Goal: Find specific page/section: Find specific page/section

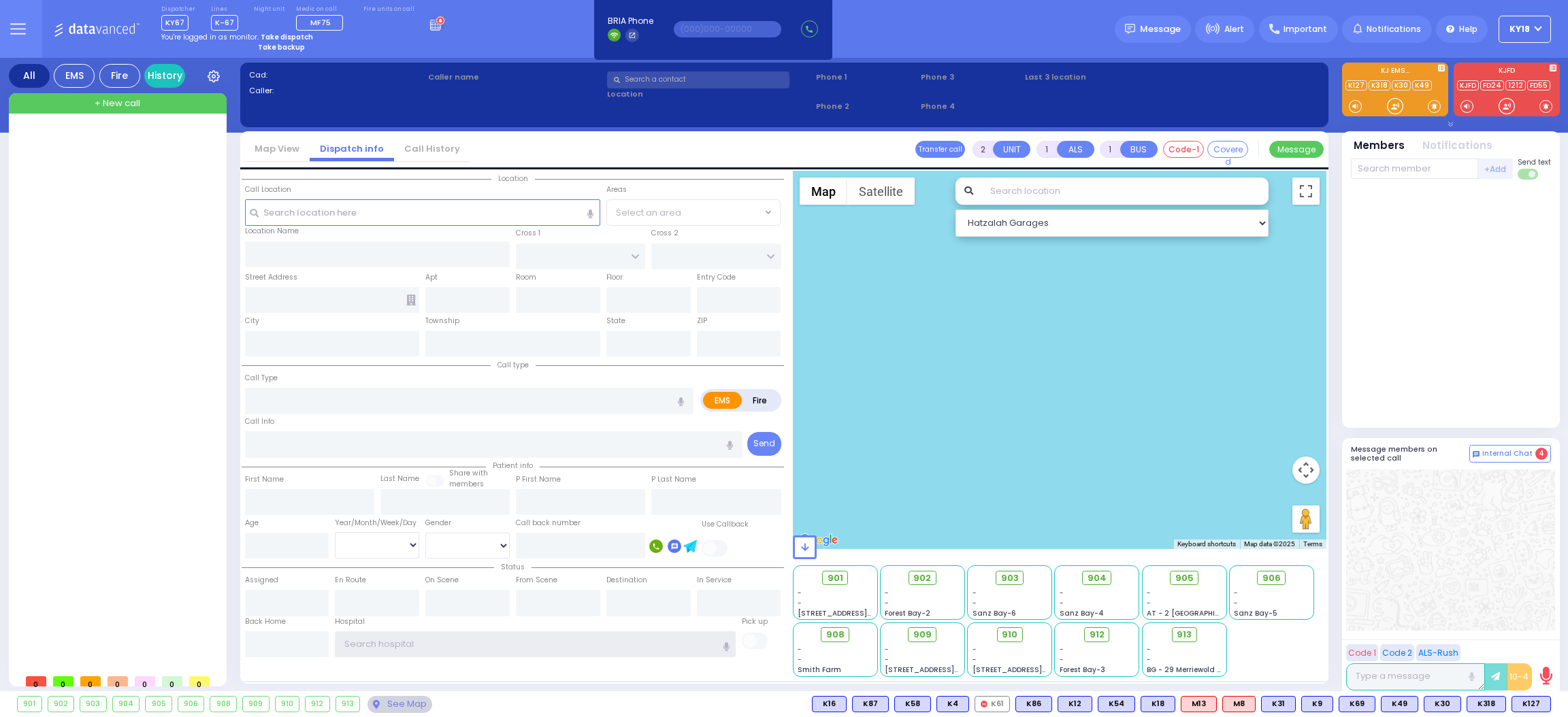
type input "Ky18"
click at [99, 289] on div at bounding box center [120, 397] width 203 height 540
click at [394, 705] on div "See Map" at bounding box center [399, 704] width 64 height 17
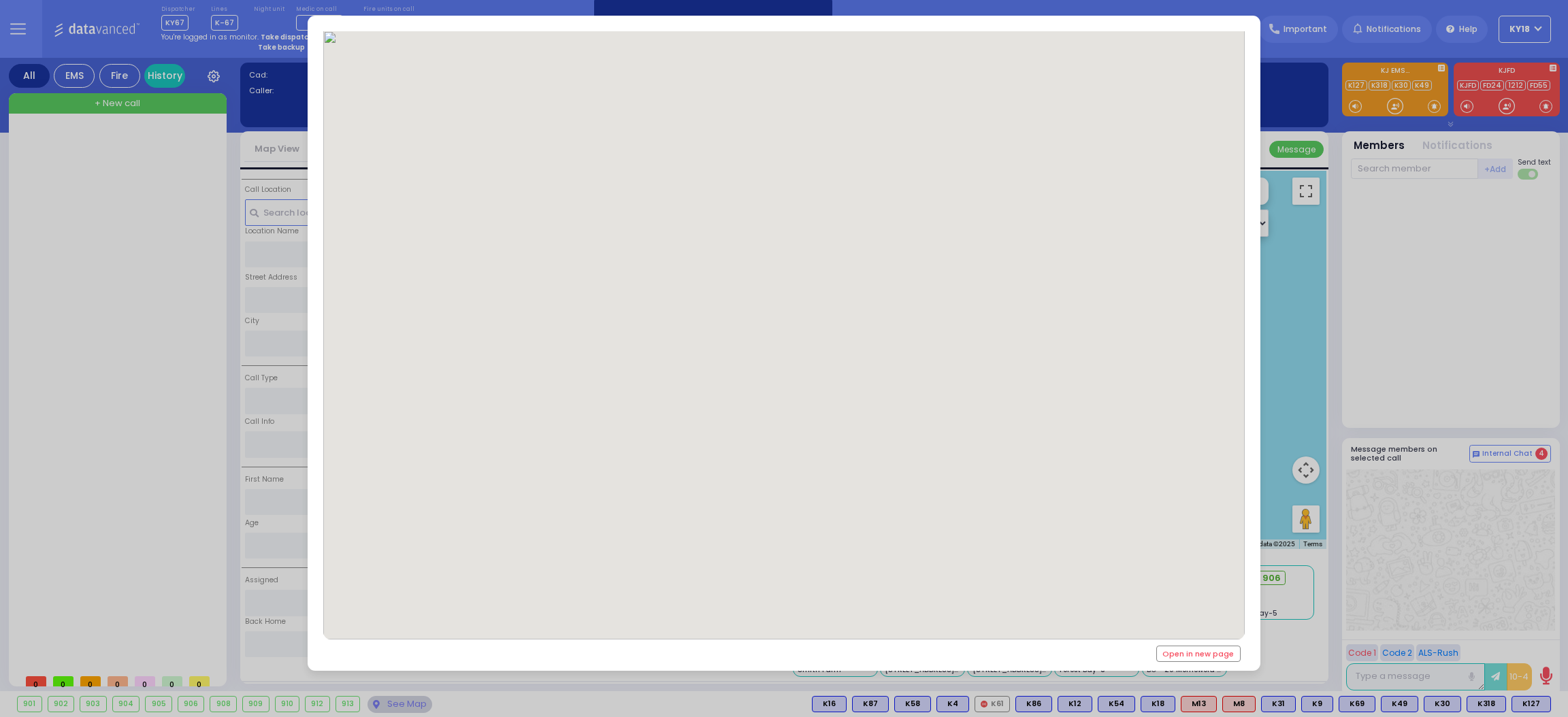
click at [158, 554] on div "Open in new page" at bounding box center [784, 358] width 1568 height 717
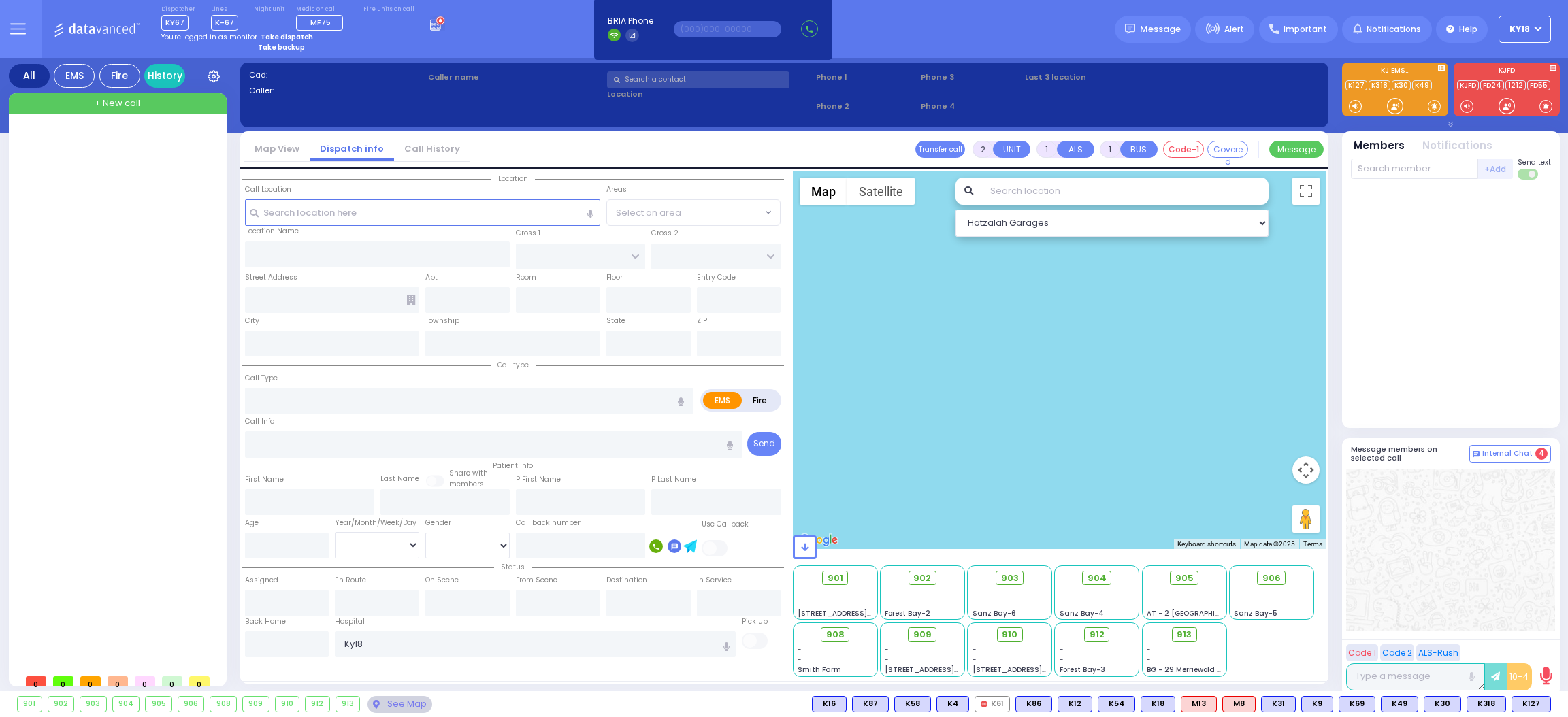
click at [1061, 185] on input "text" at bounding box center [1125, 190] width 287 height 27
type input "3"
click at [148, 291] on div at bounding box center [120, 397] width 203 height 540
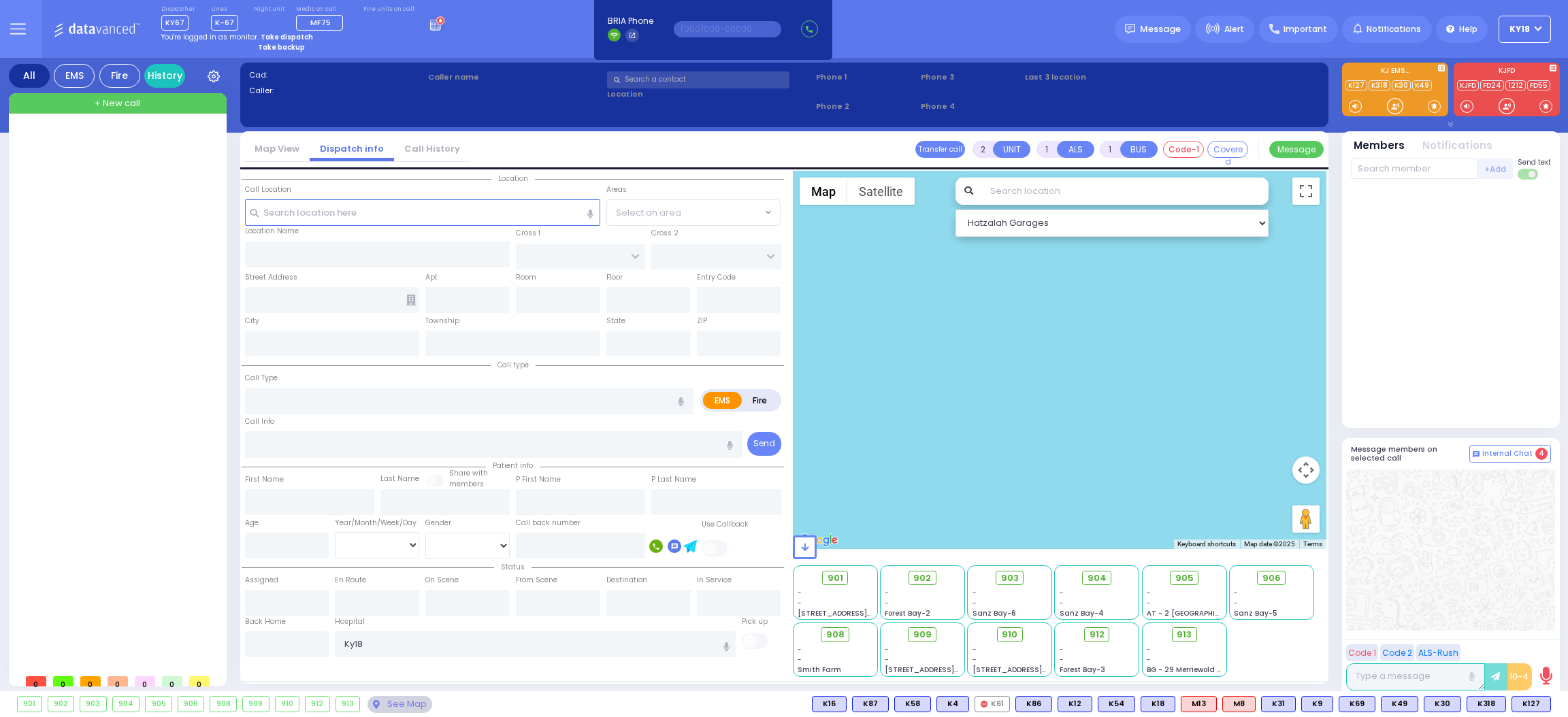
click at [148, 291] on div at bounding box center [120, 397] width 203 height 540
click at [1206, 407] on div at bounding box center [1060, 359] width 534 height 378
click at [1258, 219] on select "Hatzalah Garages" at bounding box center [1112, 222] width 313 height 27
drag, startPoint x: 1258, startPoint y: 219, endPoint x: 1234, endPoint y: 265, distance: 51.9
click at [1234, 265] on div at bounding box center [1060, 423] width 534 height 506
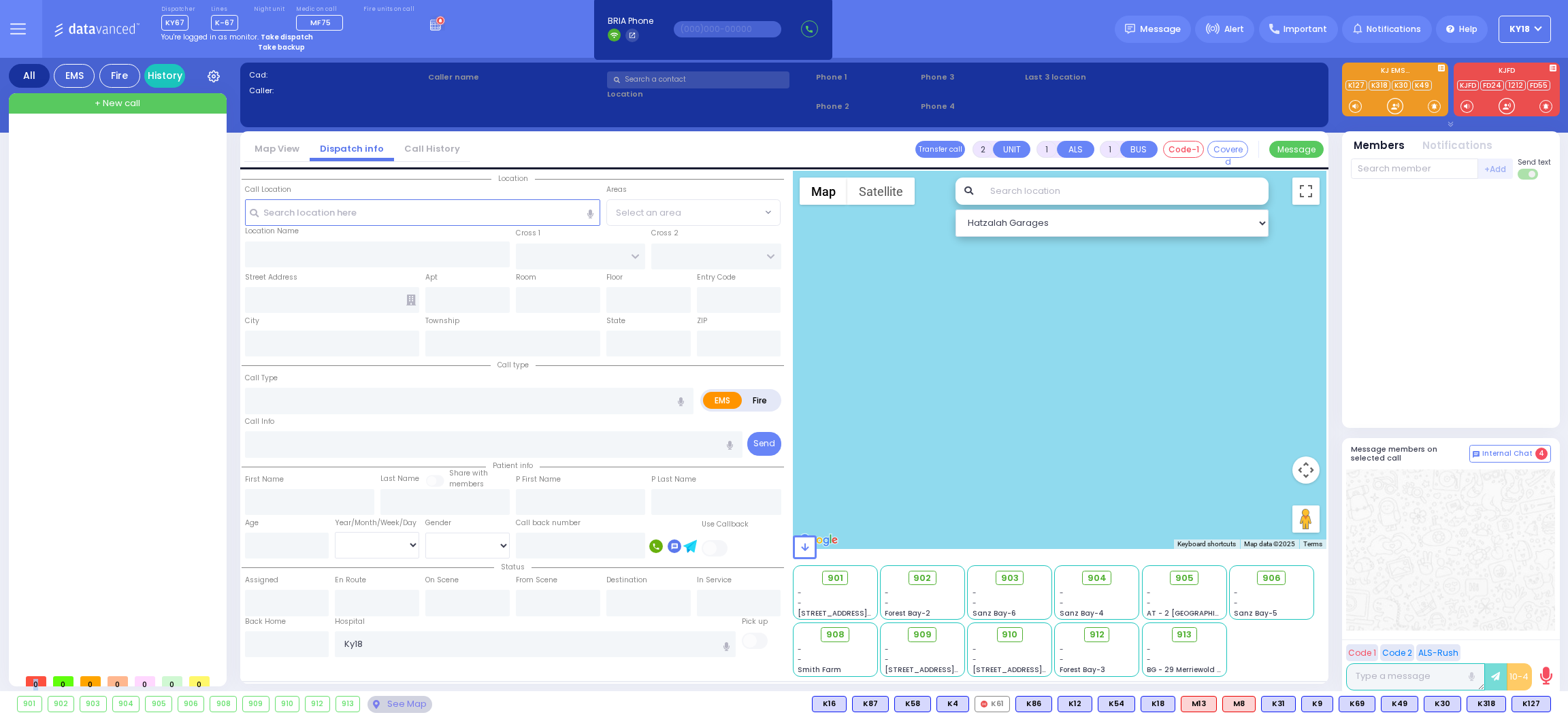
click at [1234, 265] on div at bounding box center [1060, 359] width 534 height 378
click at [1186, 188] on input "text" at bounding box center [1125, 190] width 287 height 27
click at [1065, 193] on input "text" at bounding box center [1125, 190] width 287 height 27
click at [1050, 218] on select "Hatzalah Garages" at bounding box center [1112, 222] width 313 height 27
click at [1012, 364] on div at bounding box center [1060, 359] width 534 height 378
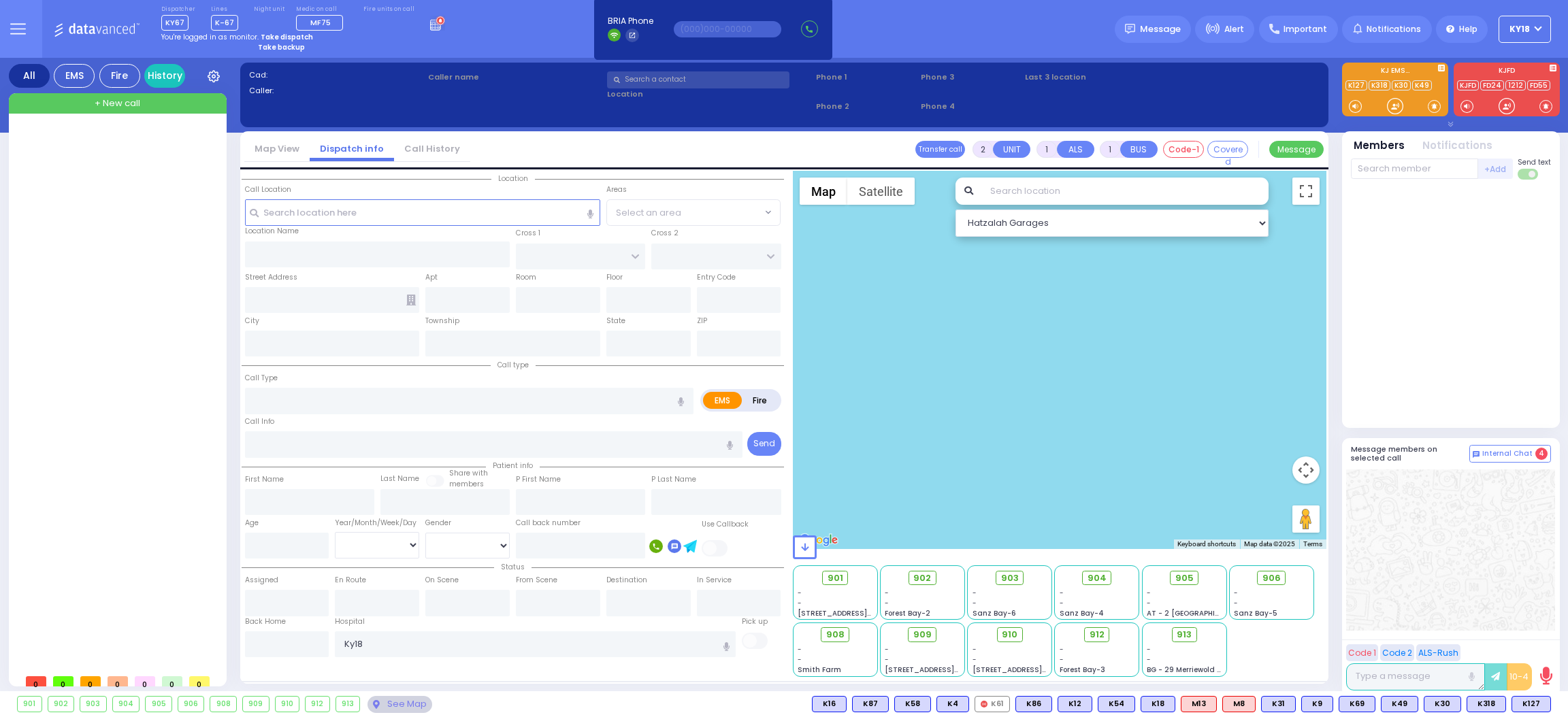
click at [1012, 364] on div at bounding box center [1060, 359] width 534 height 378
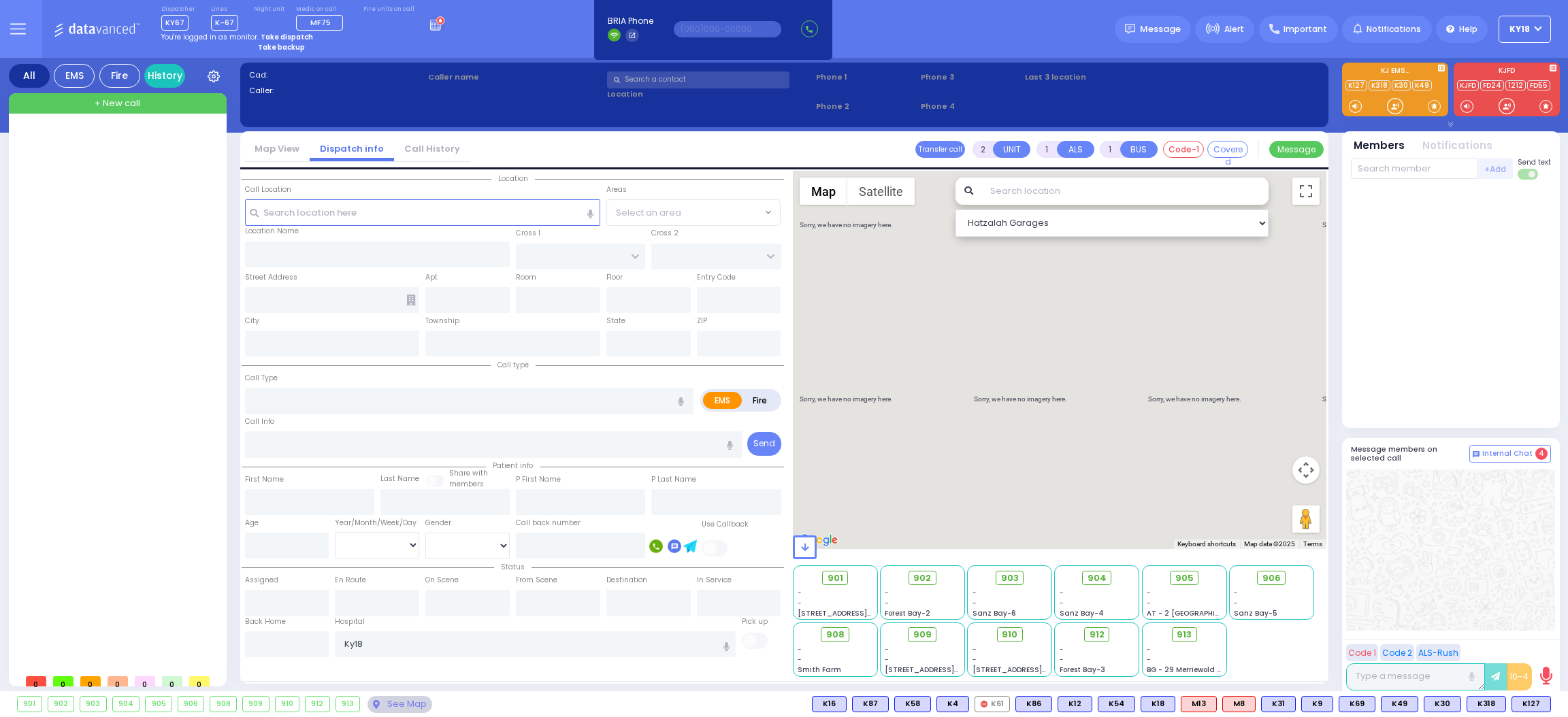
click at [1012, 364] on div at bounding box center [1060, 359] width 534 height 378
click at [1175, 703] on button at bounding box center [1171, 704] width 7 height 15
click at [1131, 464] on div at bounding box center [1060, 359] width 534 height 378
click at [1135, 697] on button at bounding box center [1131, 704] width 7 height 15
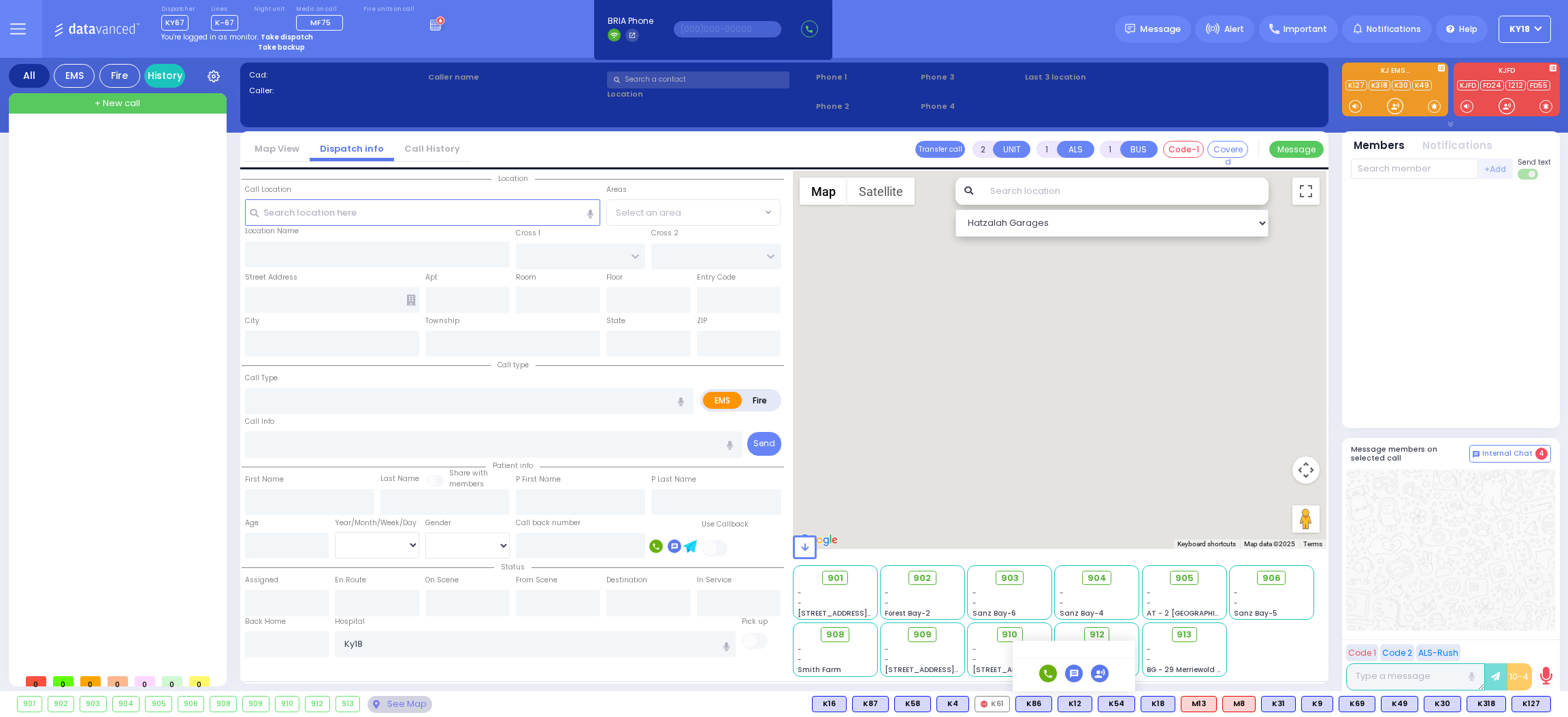
click at [1016, 521] on div at bounding box center [1060, 359] width 534 height 378
